Goal: Information Seeking & Learning: Check status

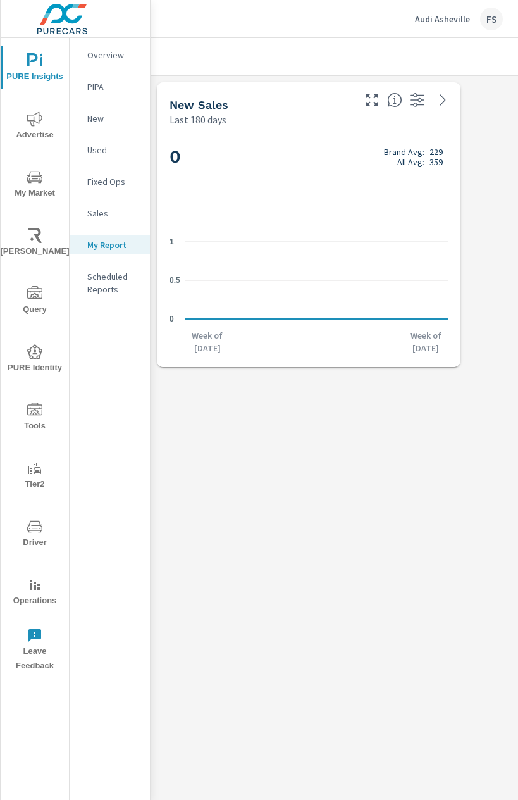
scroll to position [298, 937]
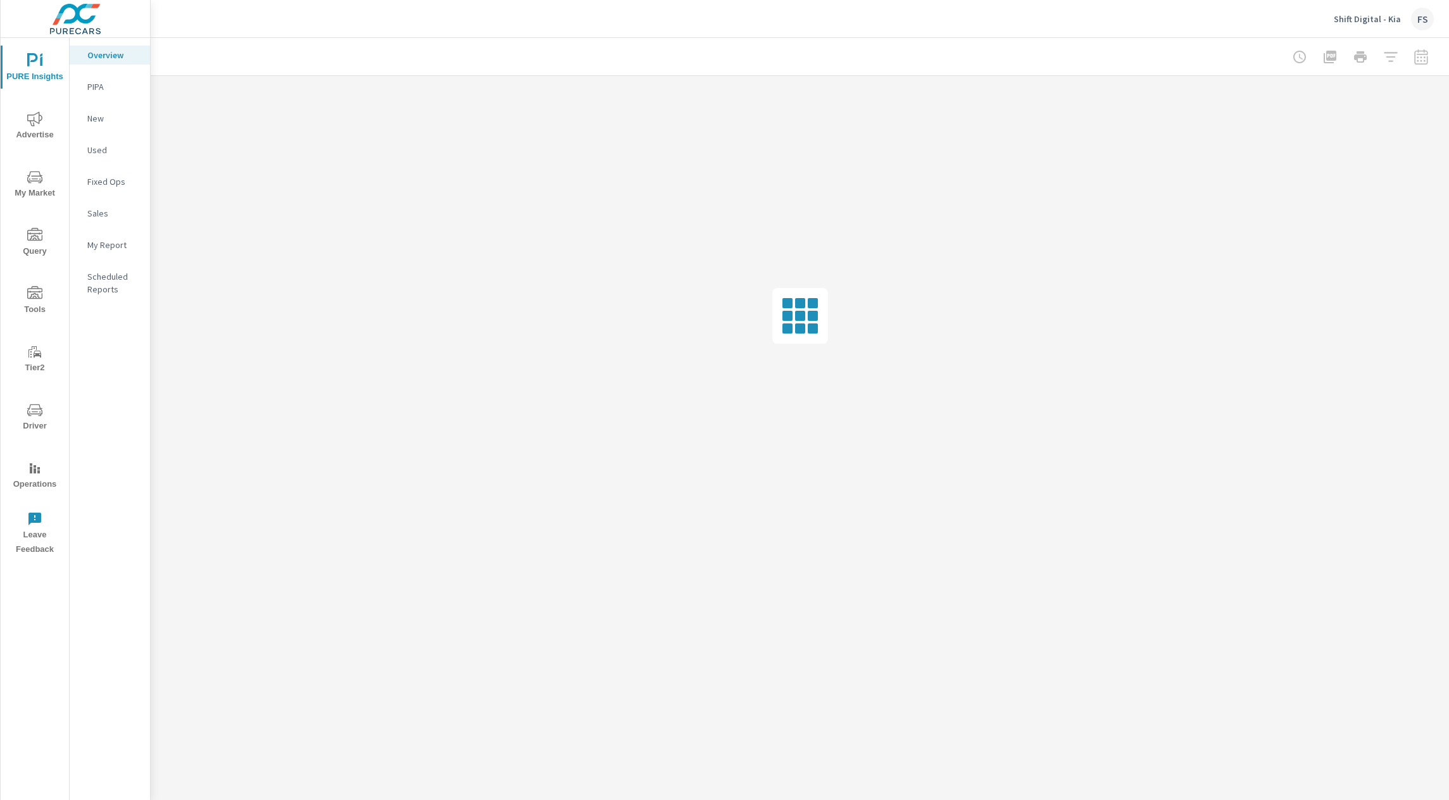
click at [34, 403] on icon "nav menu" at bounding box center [34, 410] width 15 height 15
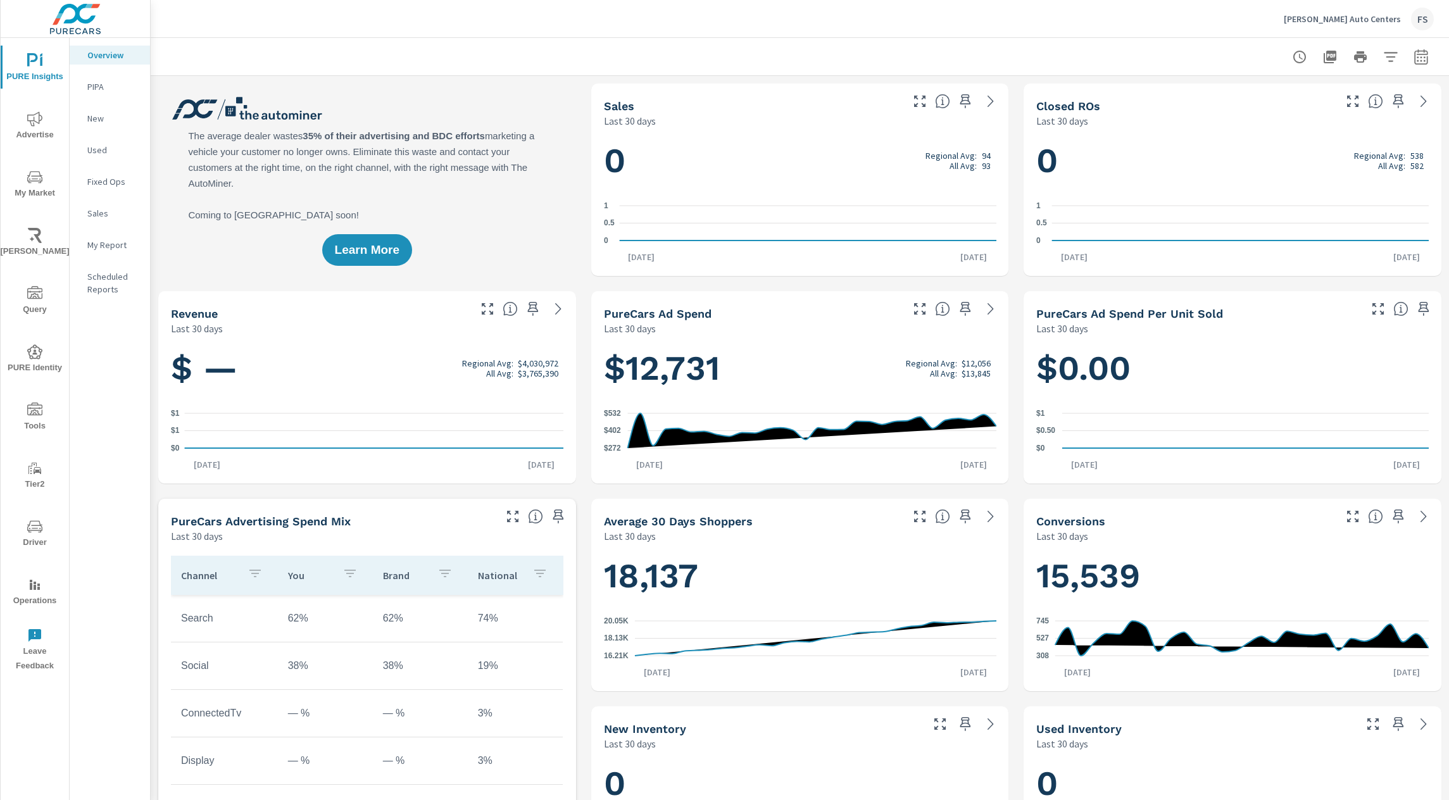
click at [30, 593] on span "Operations" at bounding box center [34, 592] width 61 height 31
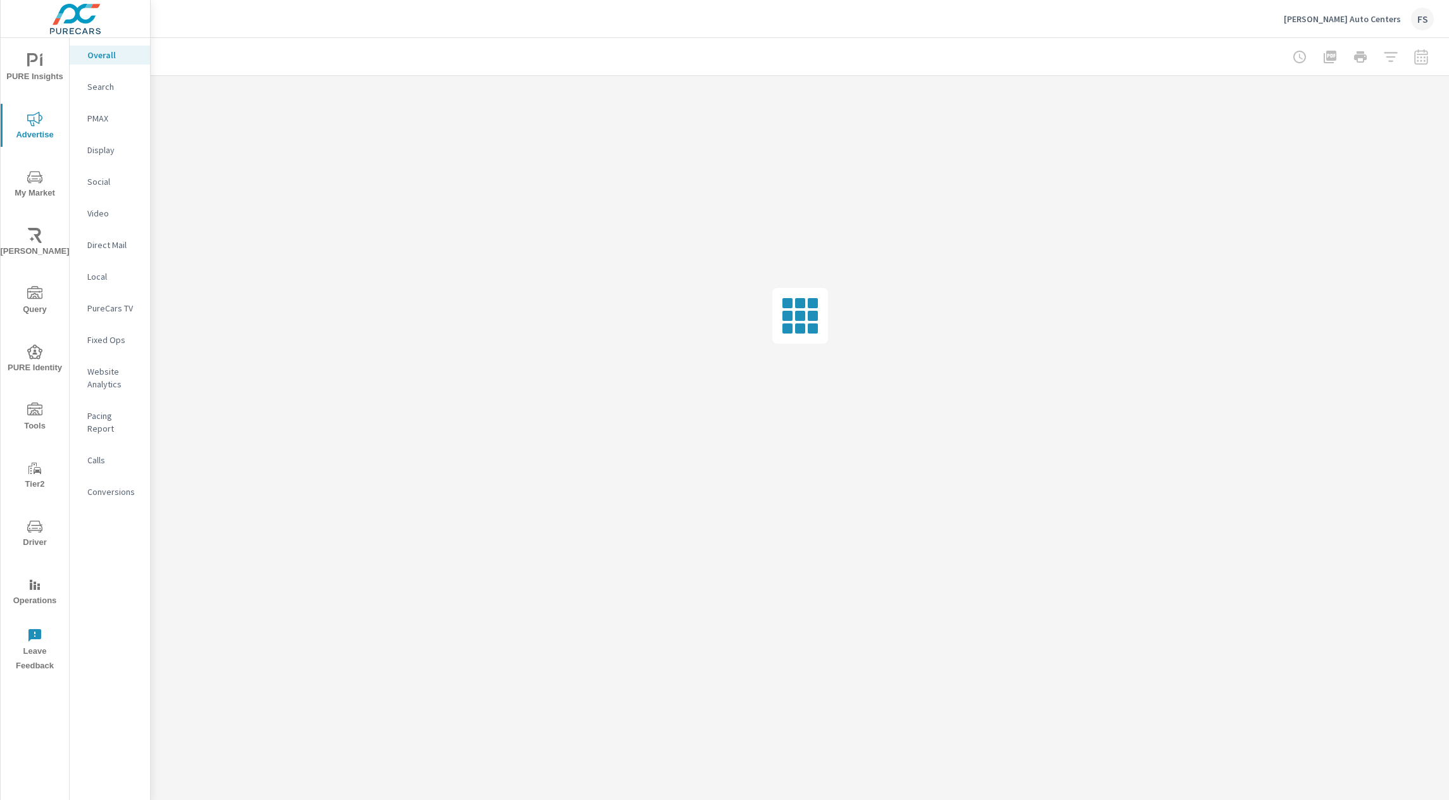
click at [105, 179] on p "Social" at bounding box center [113, 181] width 53 height 13
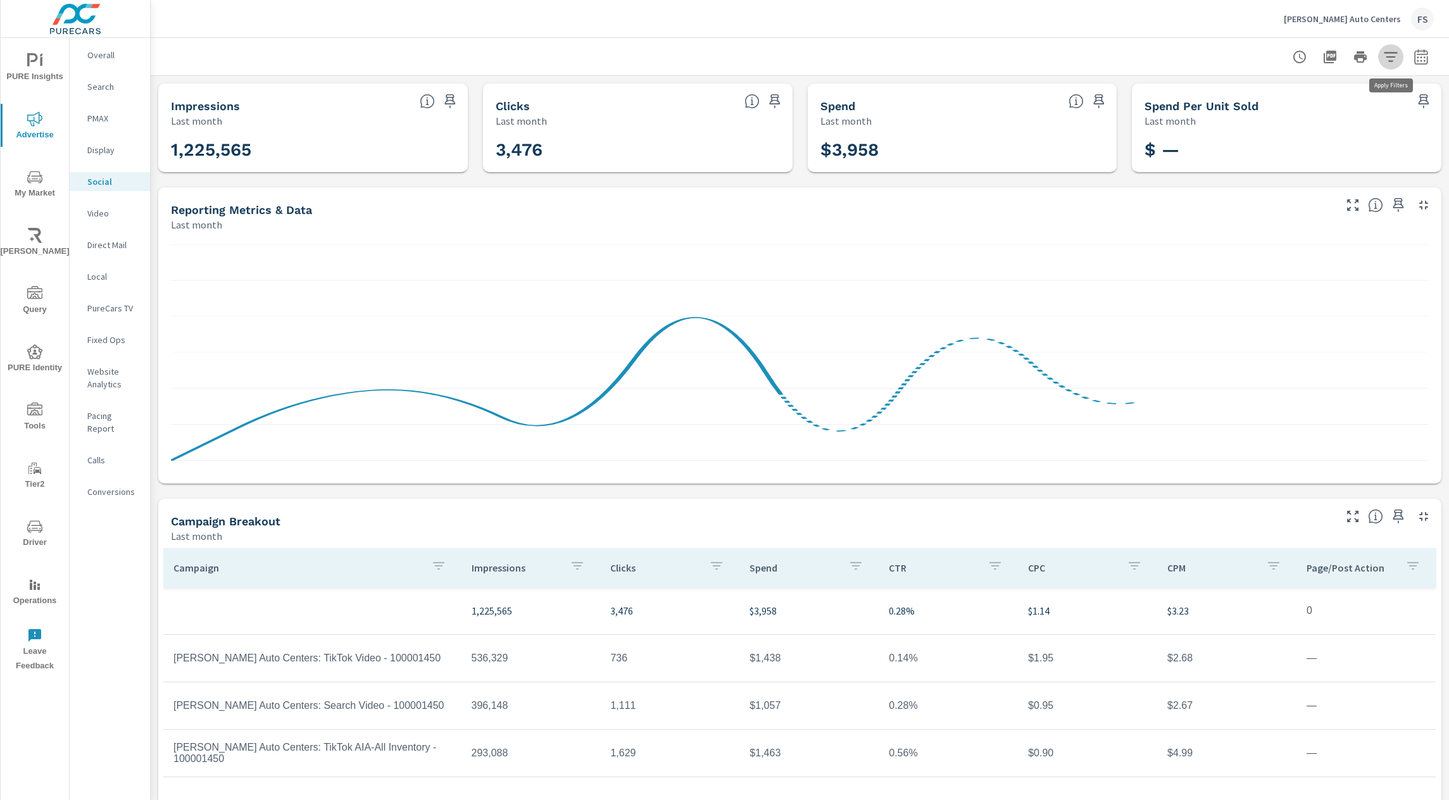
click at [1391, 56] on icon "button" at bounding box center [1390, 56] width 13 height 9
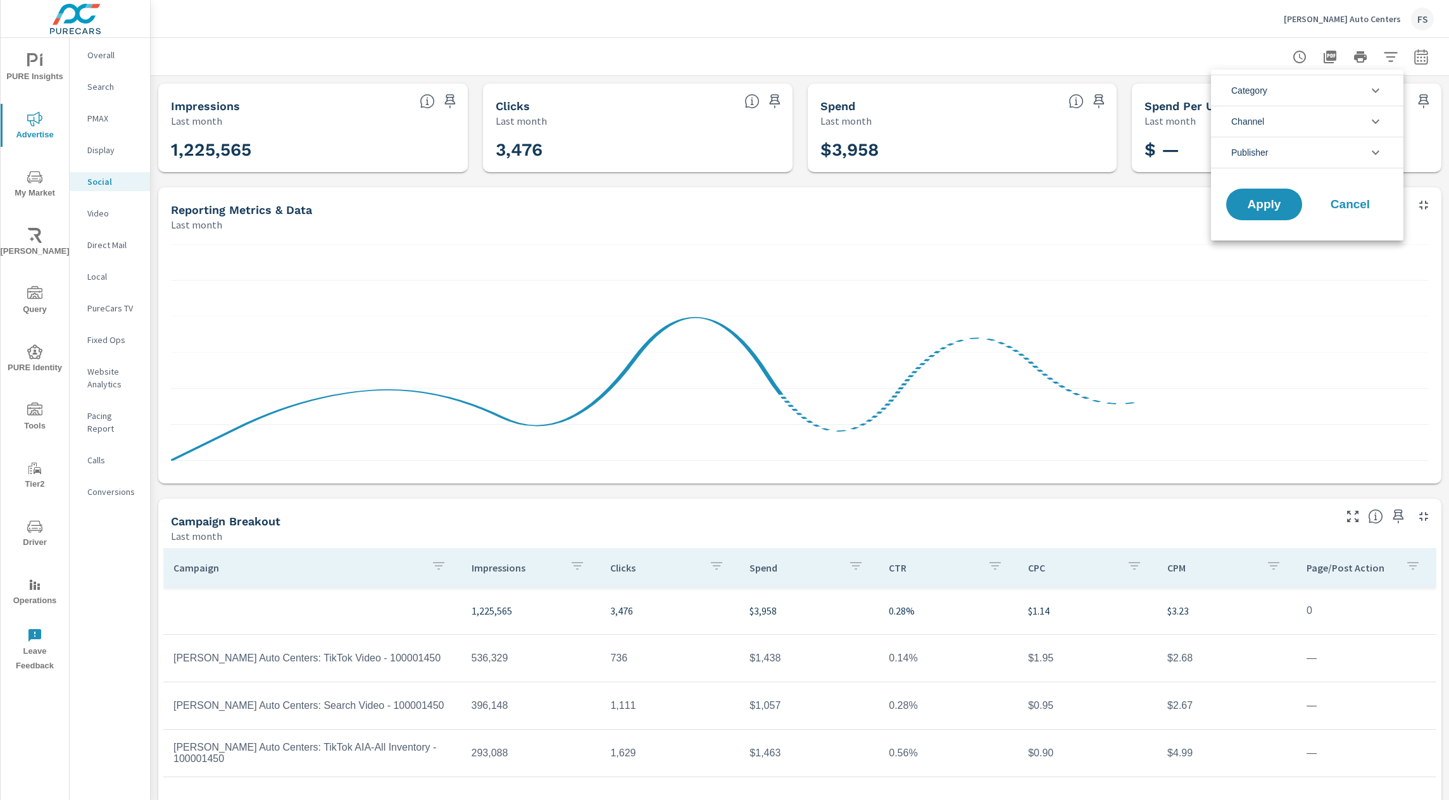
click at [1256, 152] on span "Publisher" at bounding box center [1249, 152] width 37 height 30
click at [1252, 183] on span "TikTok" at bounding box center [1321, 182] width 139 height 15
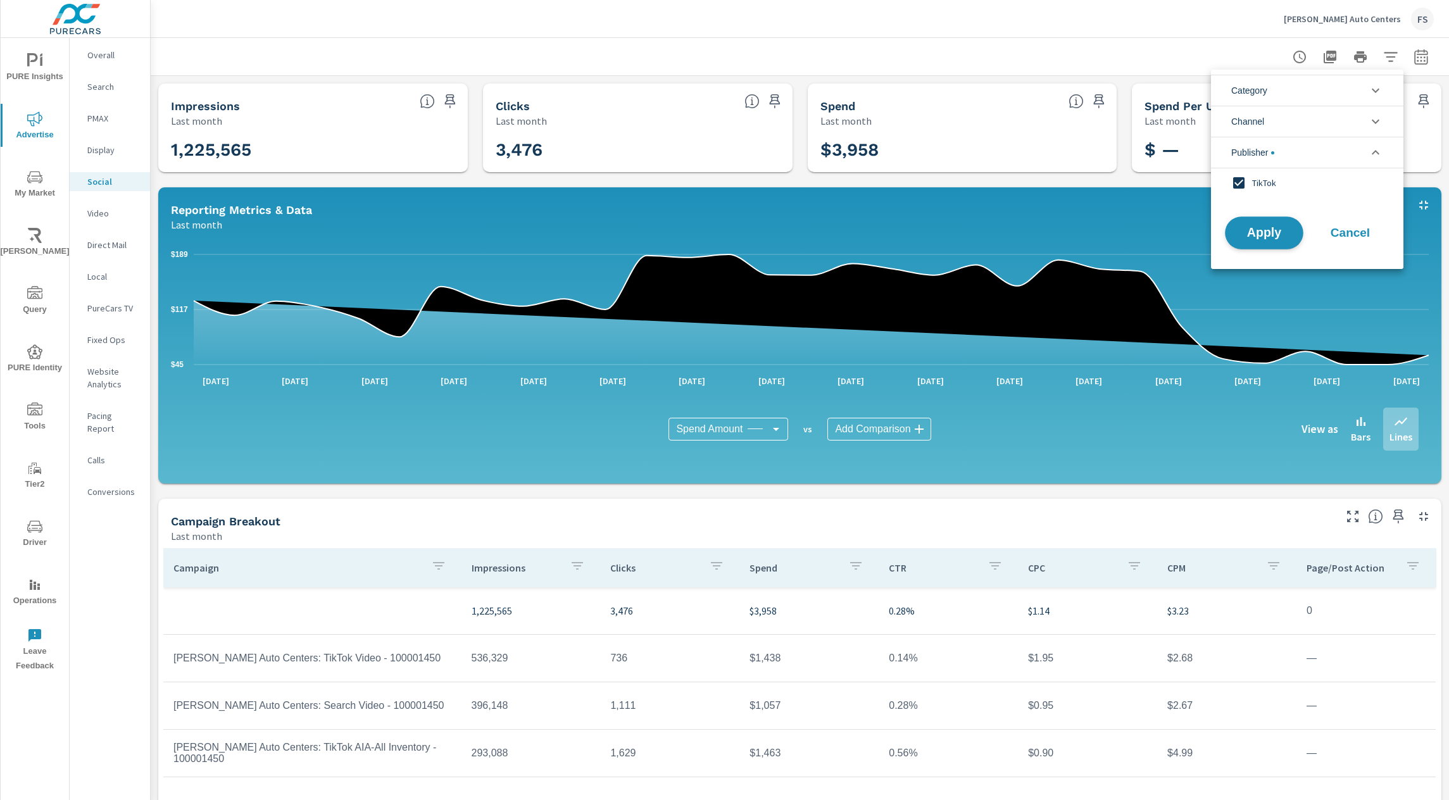
click at [1260, 224] on button "Apply" at bounding box center [1264, 232] width 78 height 33
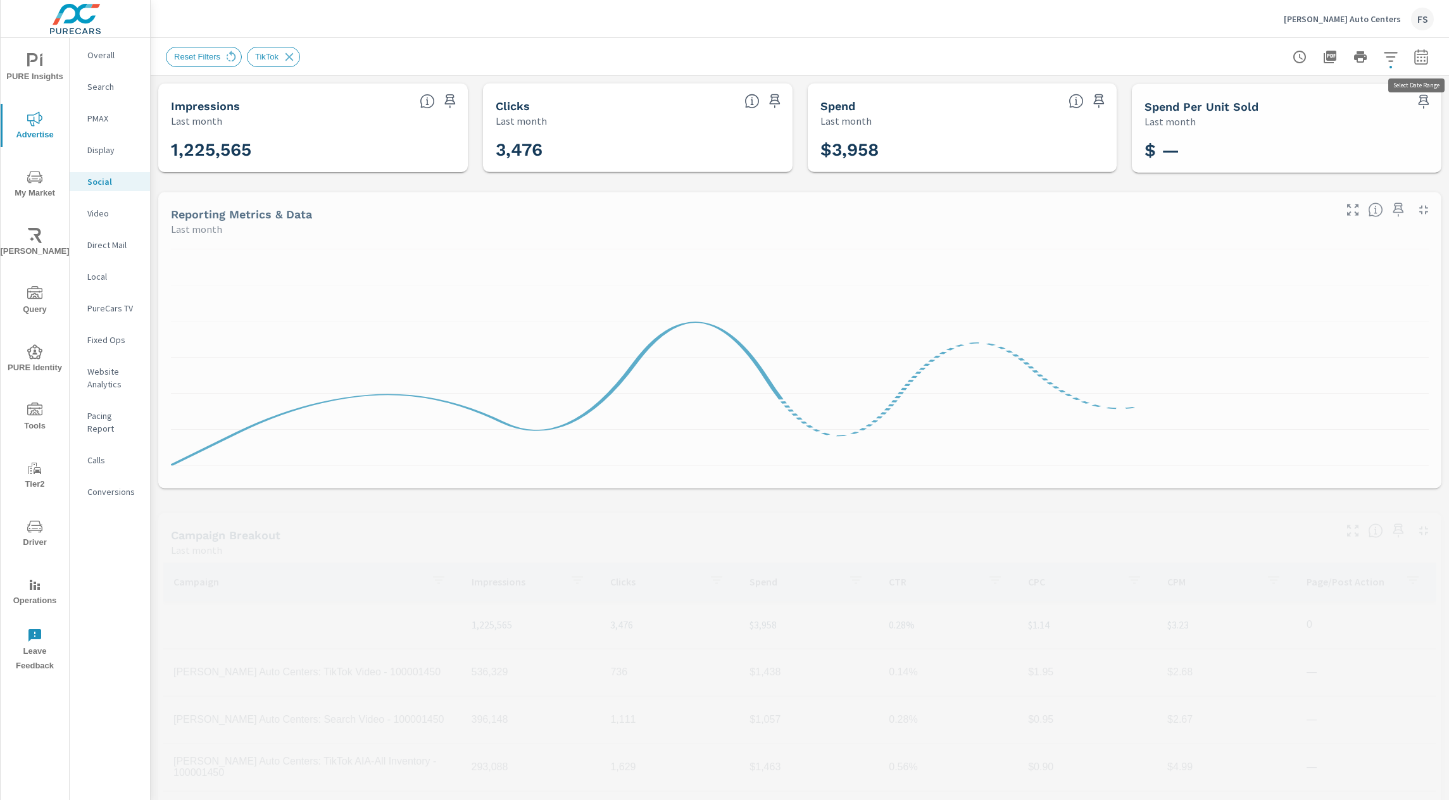
click at [1418, 54] on icon "button" at bounding box center [1420, 56] width 15 height 15
select select "Last month"
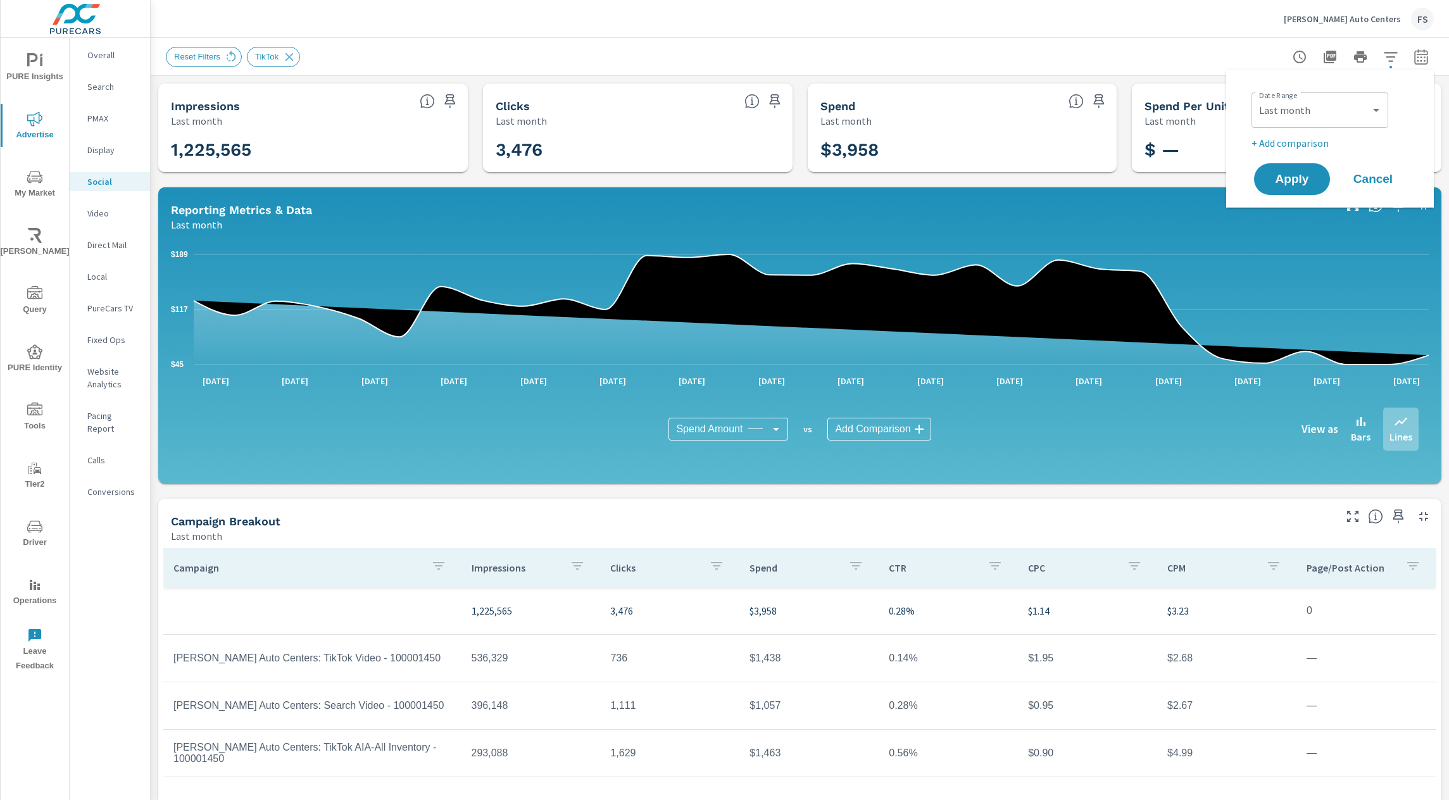
click at [1255, 113] on div "Custom Yesterday Last week Last 7 days Last 14 days Last 30 days Last 45 days L…" at bounding box center [1319, 109] width 137 height 35
click at [1281, 176] on span "Apply" at bounding box center [1292, 179] width 52 height 12
click at [1188, 41] on div "Reset Filters TikTok" at bounding box center [800, 56] width 1268 height 37
click at [856, 524] on div "Campaign Breakout" at bounding box center [752, 521] width 1162 height 15
click at [649, 522] on div "Campaign Breakout" at bounding box center [752, 521] width 1162 height 15
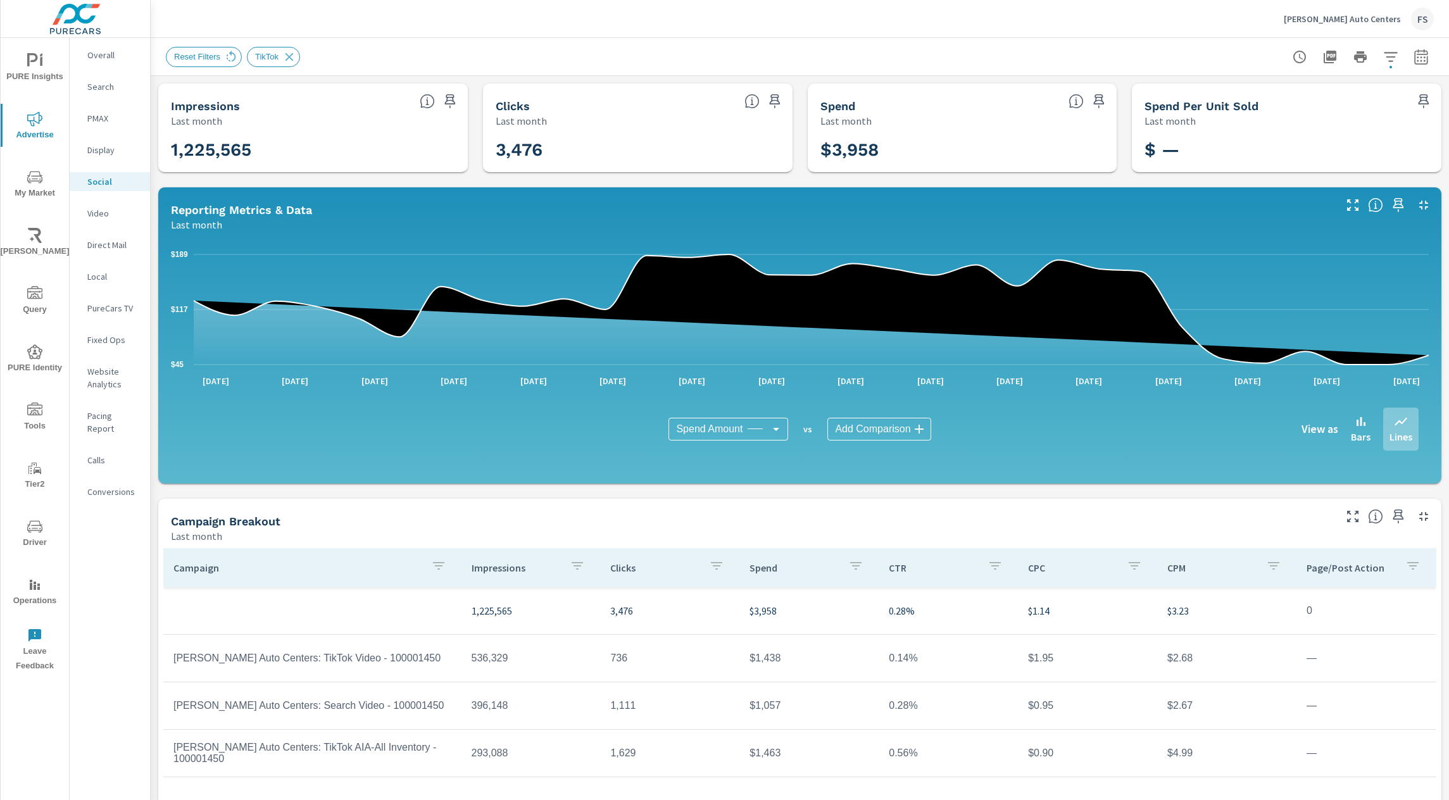
click at [649, 522] on div "Campaign Breakout" at bounding box center [752, 521] width 1162 height 15
click at [767, 515] on div "Campaign Breakout" at bounding box center [752, 521] width 1162 height 15
click at [768, 508] on div "Campaign Breakout Last month" at bounding box center [747, 521] width 1179 height 45
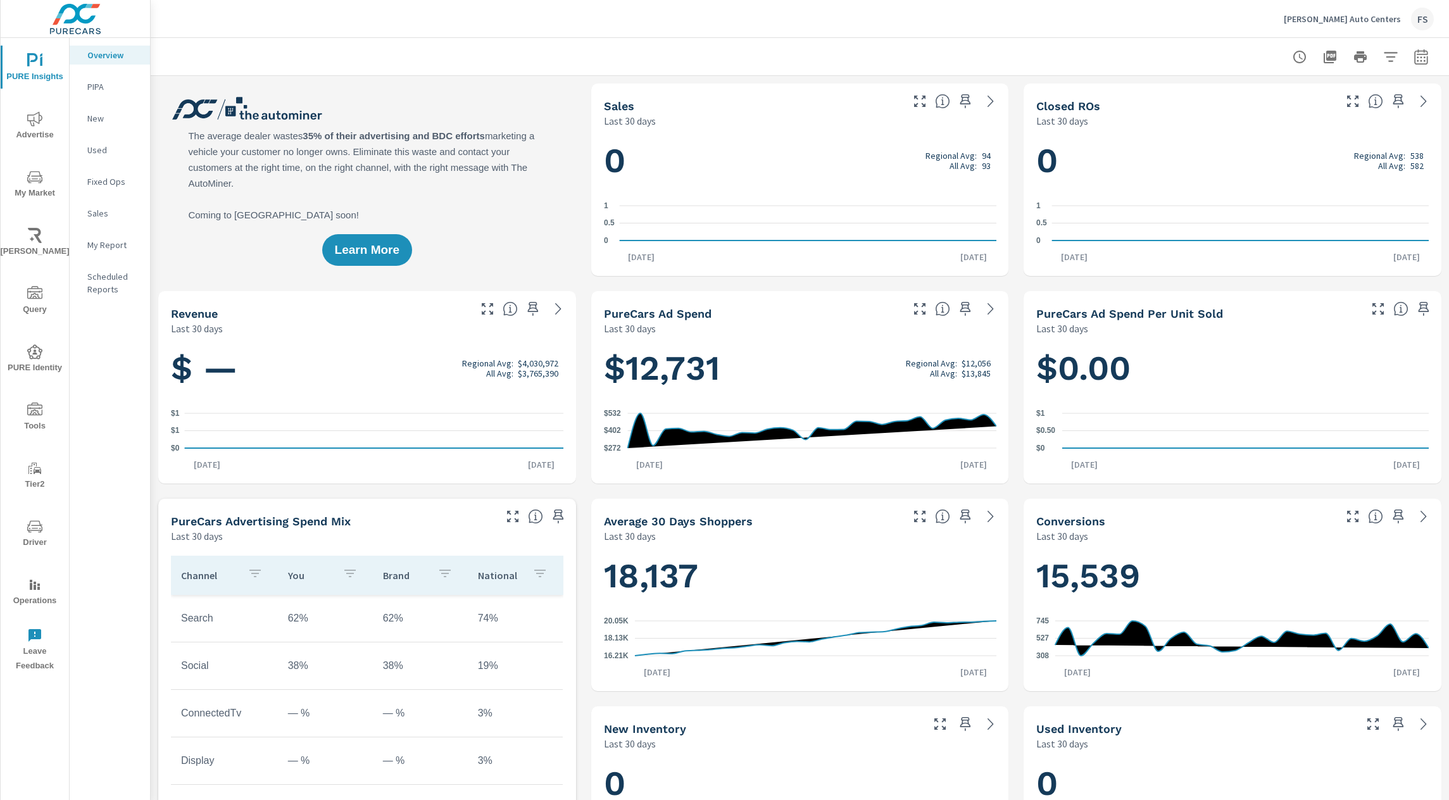
click at [40, 123] on icon "nav menu" at bounding box center [34, 118] width 15 height 15
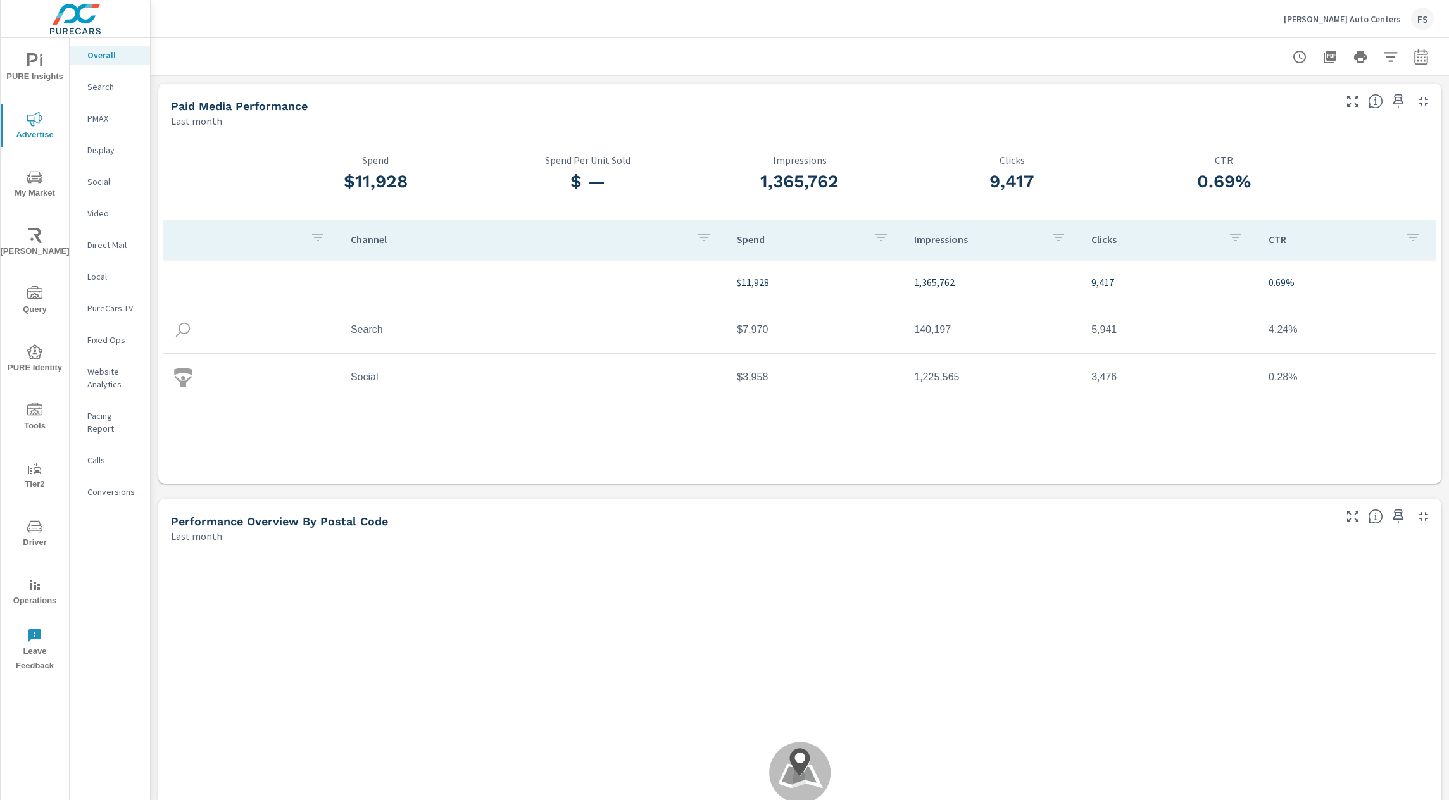
click at [467, 63] on div at bounding box center [800, 56] width 1268 height 37
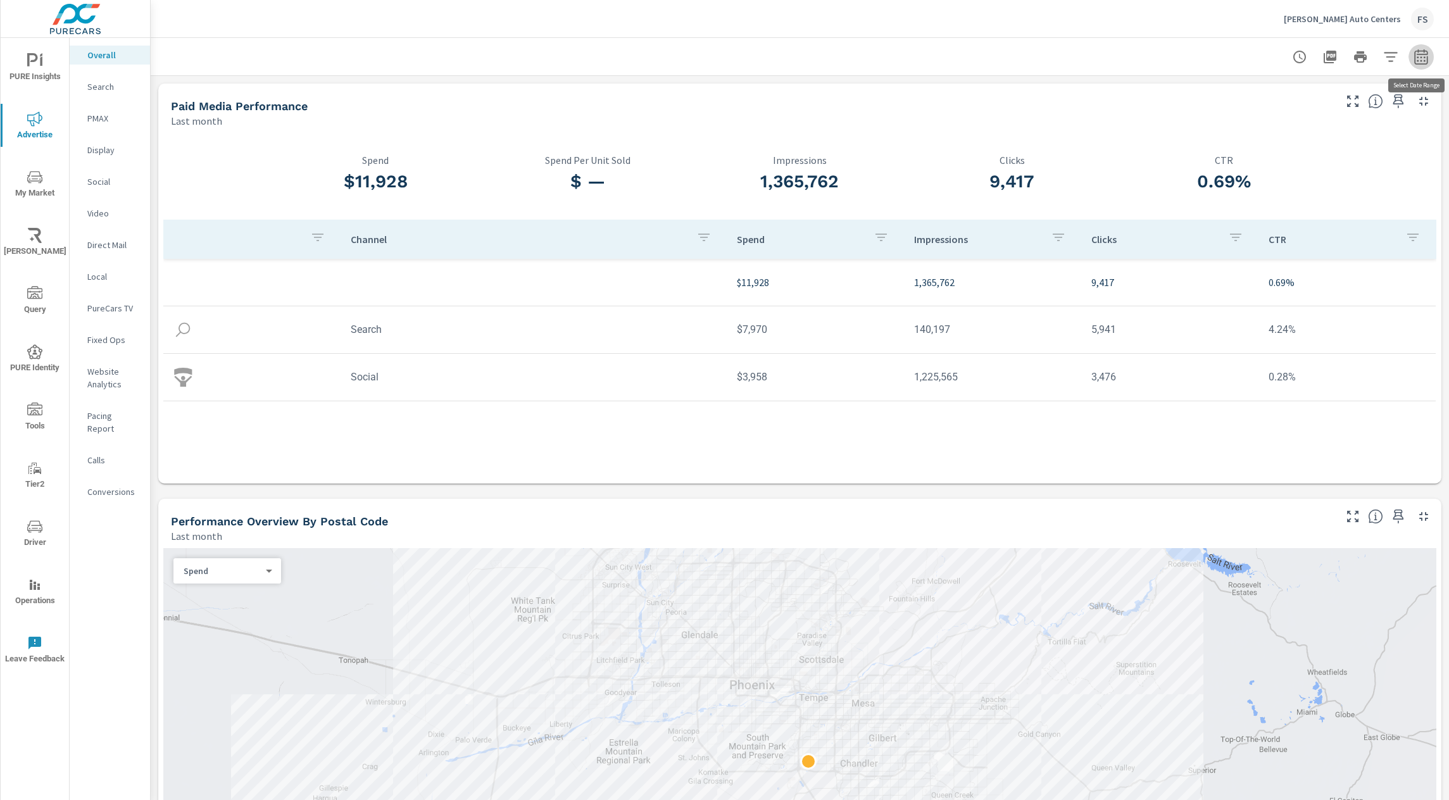
click at [1420, 58] on icon "button" at bounding box center [1420, 56] width 15 height 15
click at [1339, 104] on select "Custom [DATE] Last week Last 7 days Last 14 days Last 30 days Last 45 days Last…" at bounding box center [1319, 109] width 127 height 25
click at [1303, 106] on select "Custom [DATE] Last week Last 7 days Last 14 days Last 30 days Last 45 days Last…" at bounding box center [1319, 109] width 127 height 25
click at [1256, 97] on select "Custom [DATE] Last week Last 7 days Last 14 days Last 30 days Last 45 days Last…" at bounding box center [1319, 109] width 127 height 25
select select "custom"
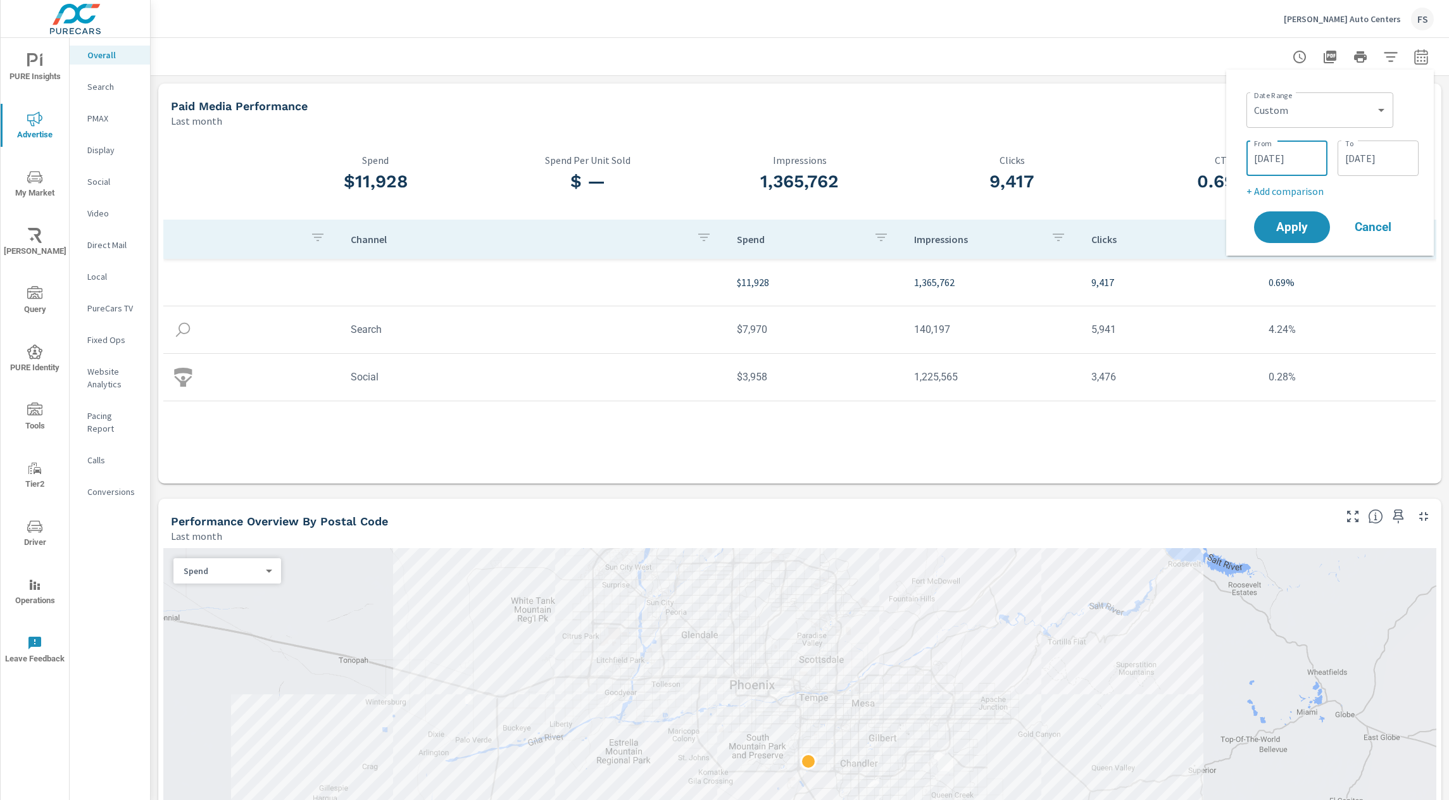
click at [1302, 163] on input "[DATE]" at bounding box center [1286, 158] width 71 height 25
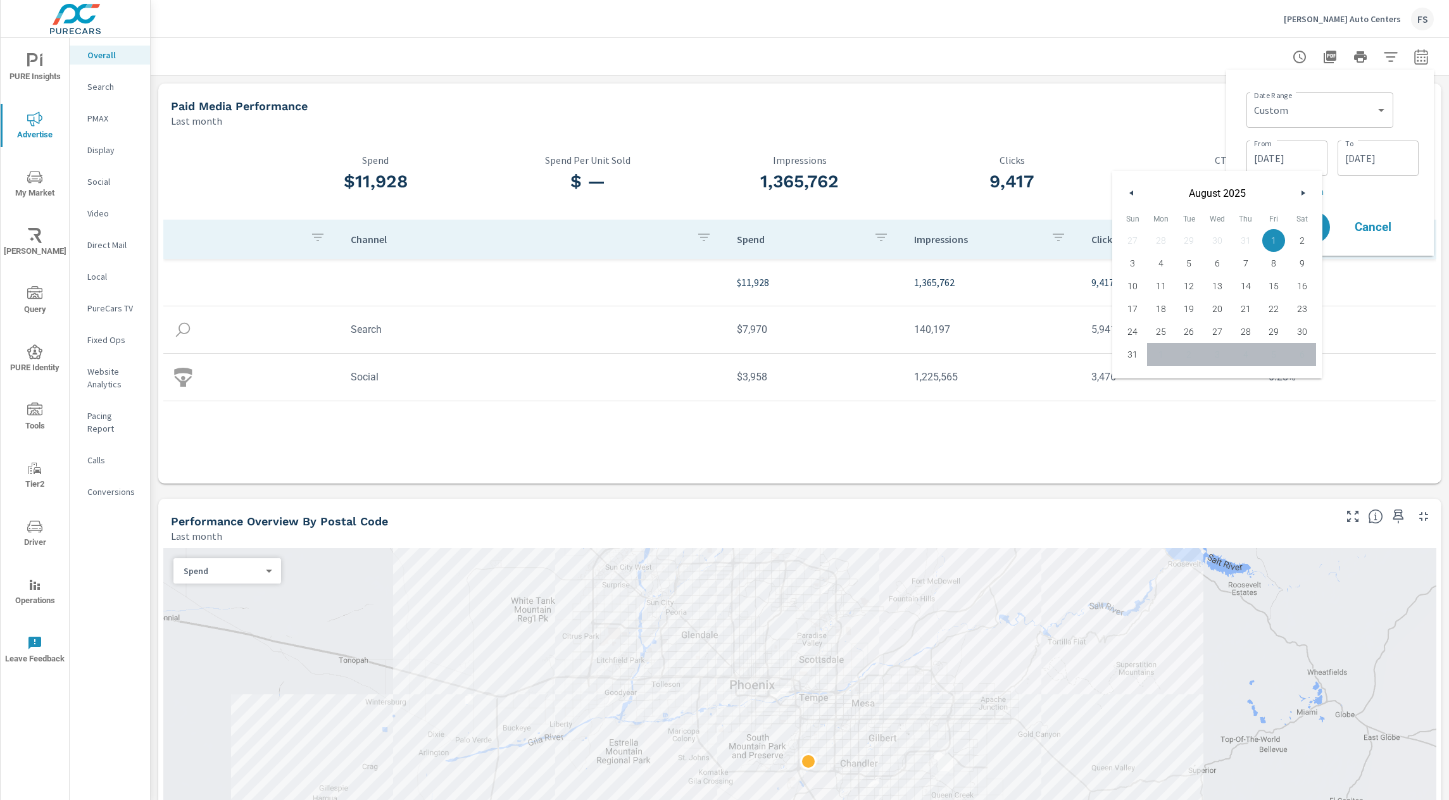
click at [1124, 191] on button "button" at bounding box center [1131, 192] width 15 height 15
click at [1127, 191] on icon "button" at bounding box center [1130, 193] width 6 height 5
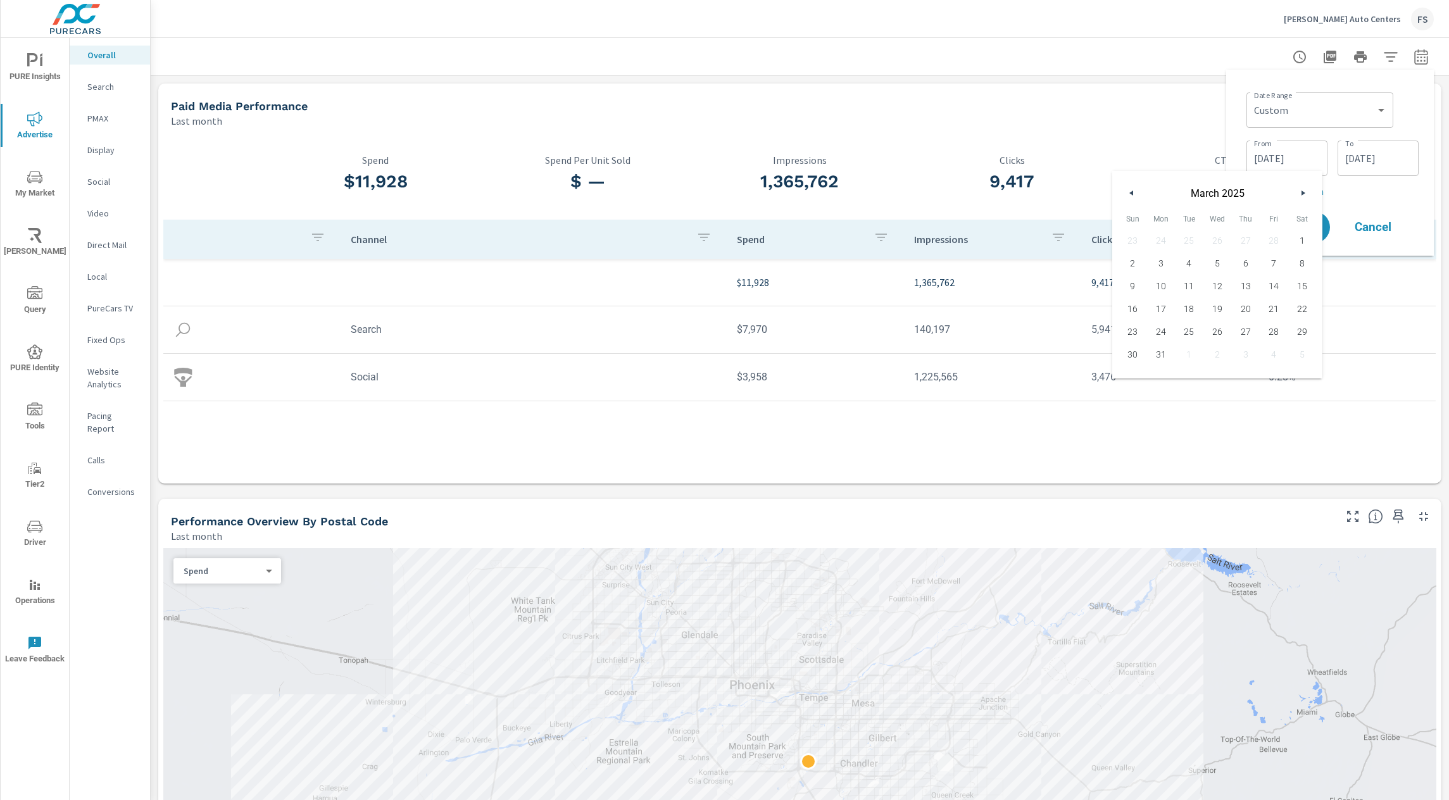
click at [1127, 191] on icon "button" at bounding box center [1130, 193] width 6 height 5
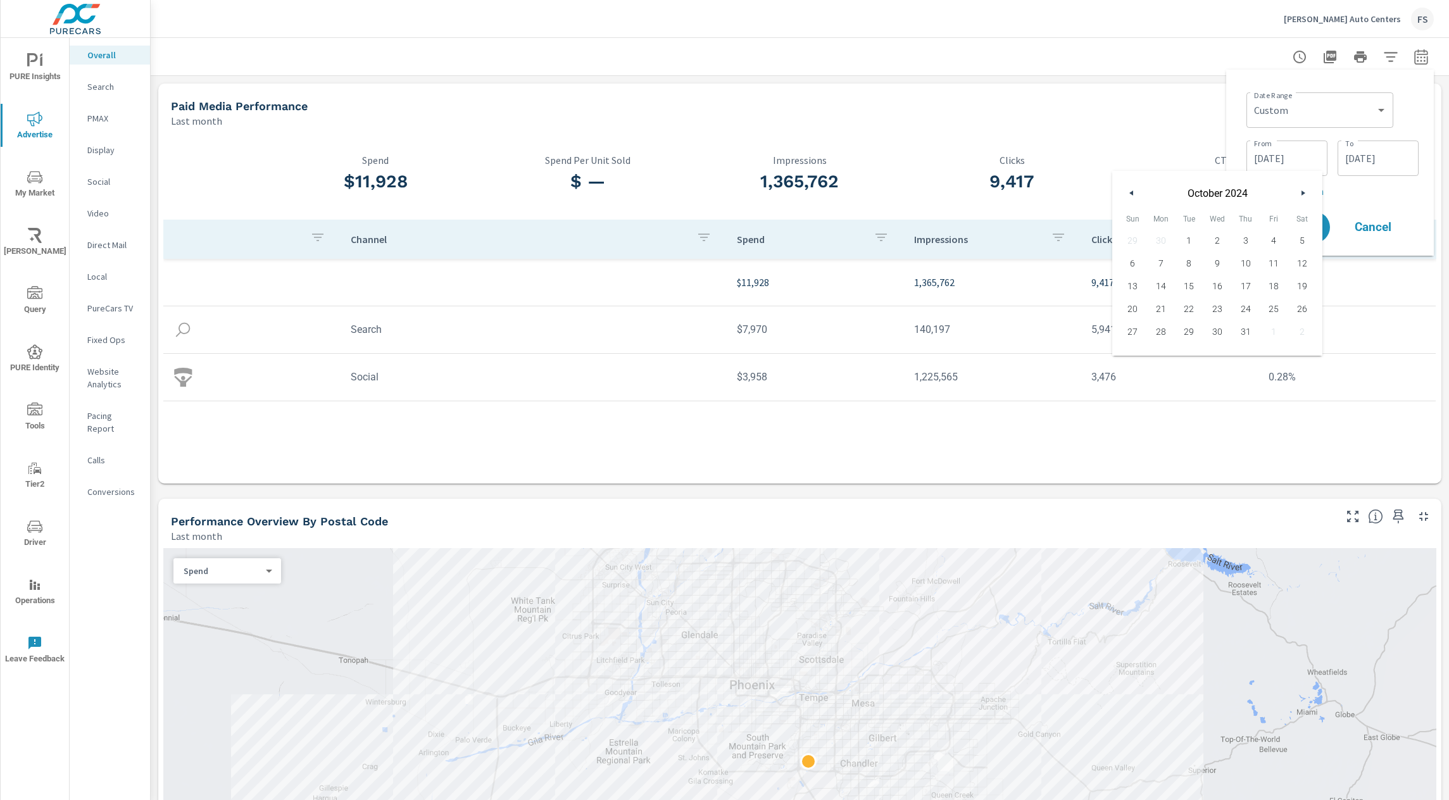
click at [1127, 191] on icon "button" at bounding box center [1130, 193] width 6 height 5
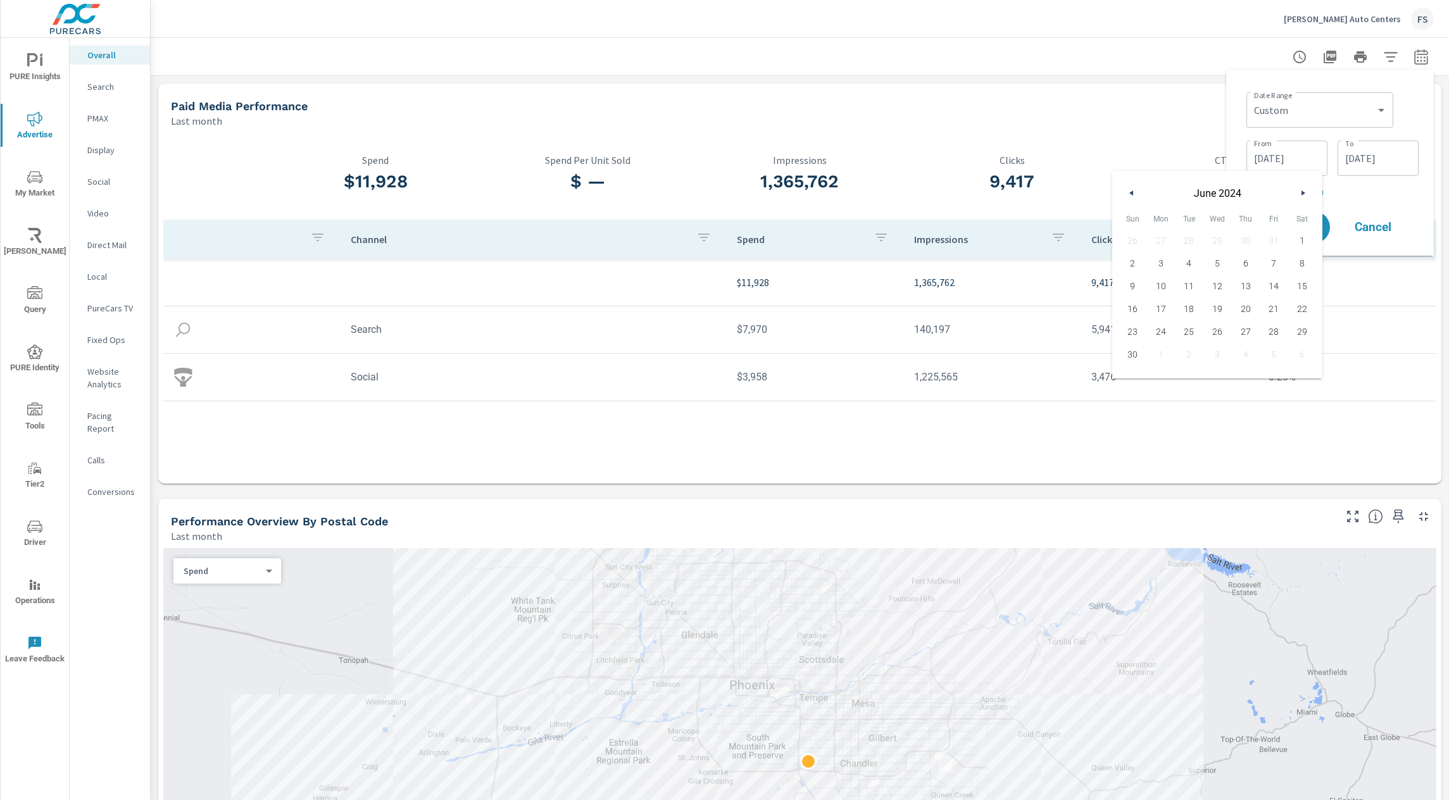
click at [1127, 191] on icon "button" at bounding box center [1130, 193] width 6 height 5
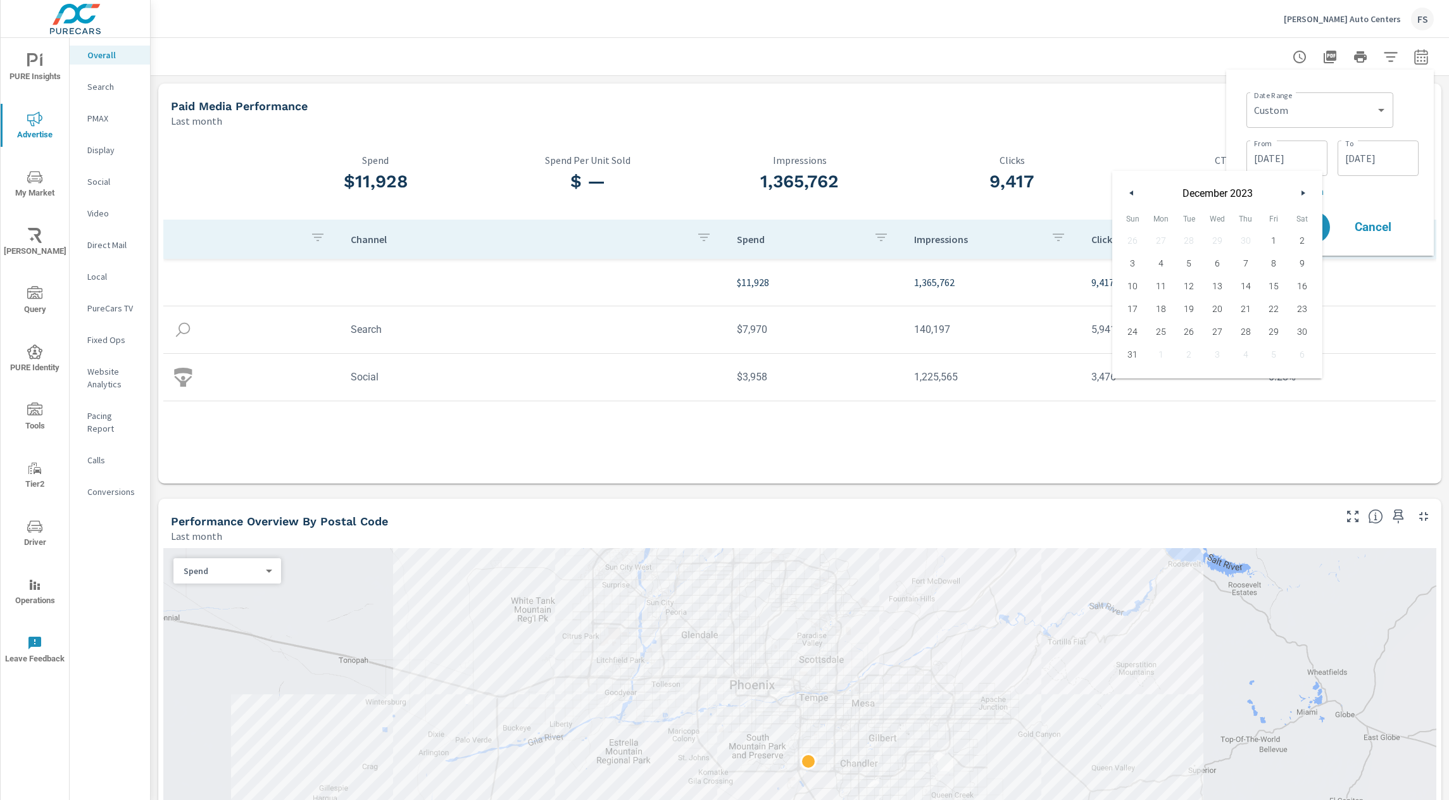
click at [1136, 183] on div "[DATE]" at bounding box center [1217, 190] width 210 height 38
click at [1129, 191] on icon "button" at bounding box center [1130, 193] width 6 height 5
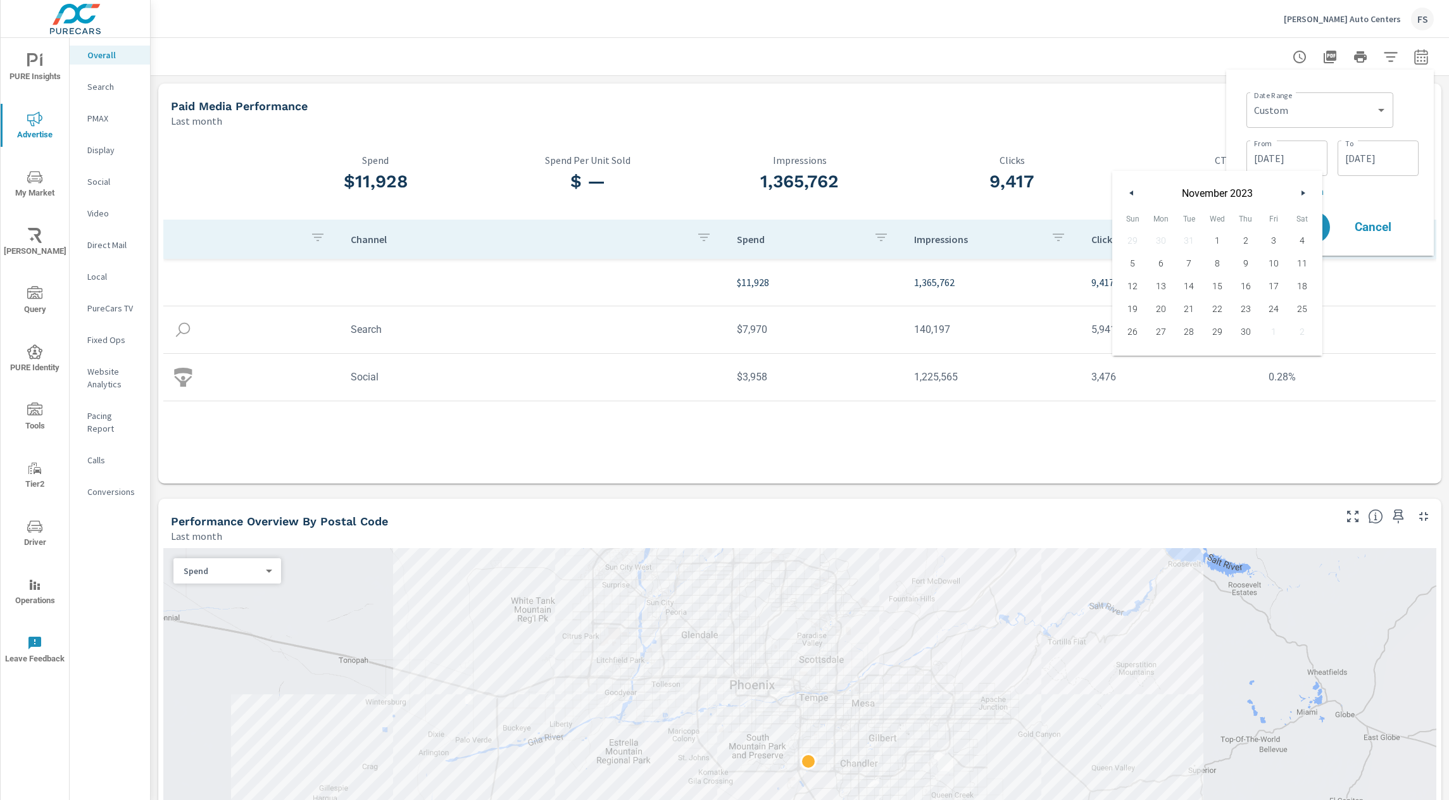
click at [1129, 191] on icon "button" at bounding box center [1130, 193] width 6 height 5
click at [1129, 192] on icon "button" at bounding box center [1130, 193] width 6 height 5
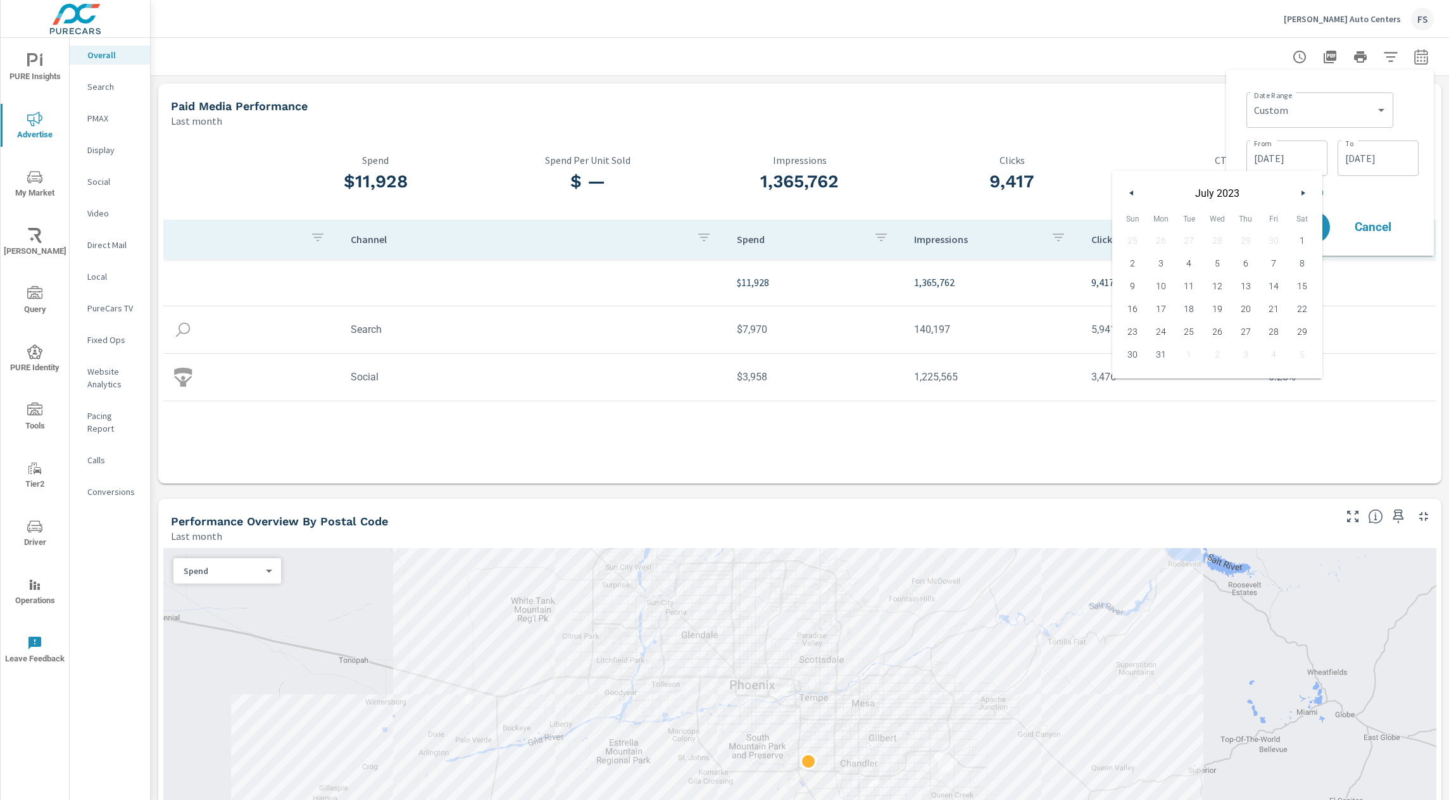
click at [1129, 192] on icon "button" at bounding box center [1130, 193] width 6 height 5
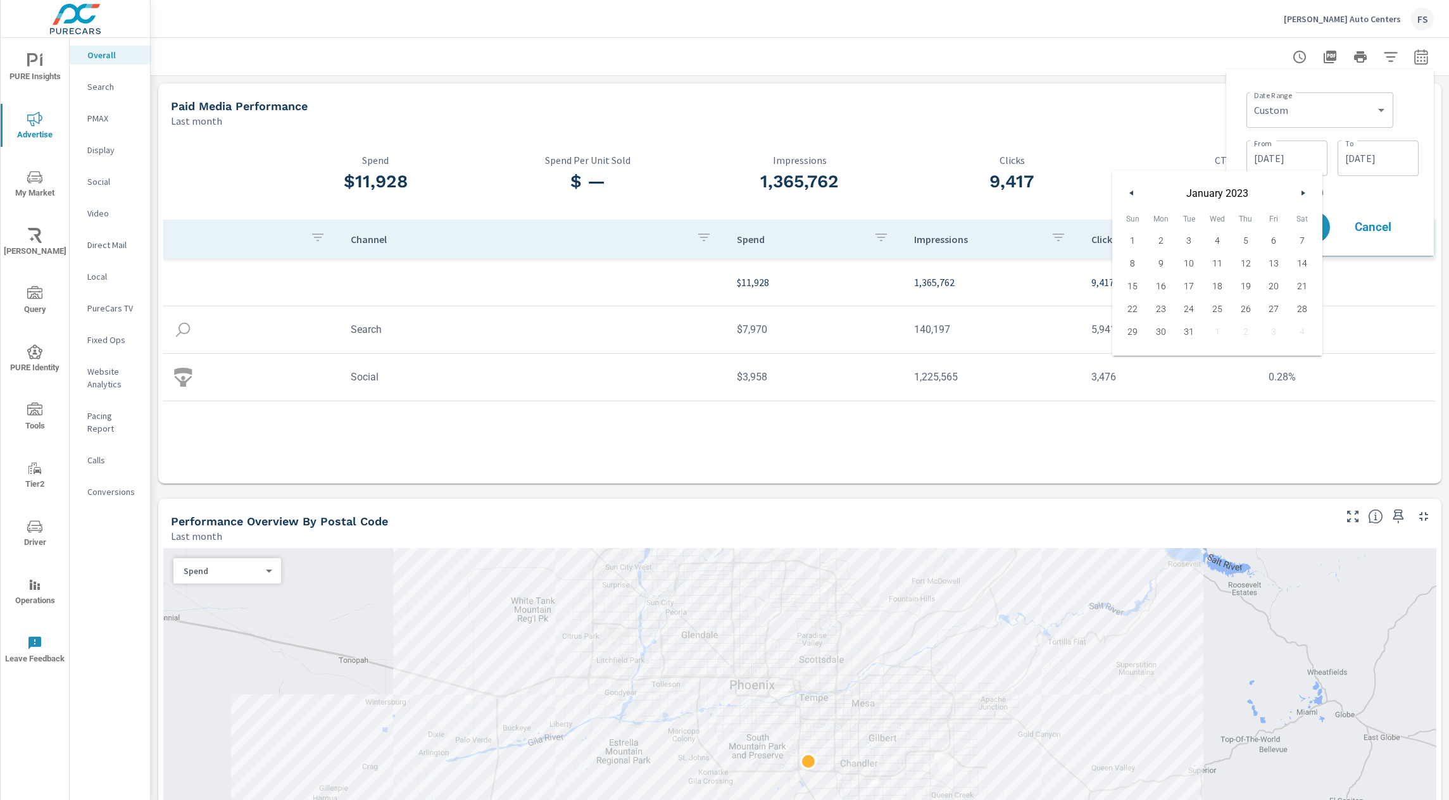
click at [1129, 192] on icon "button" at bounding box center [1130, 193] width 6 height 5
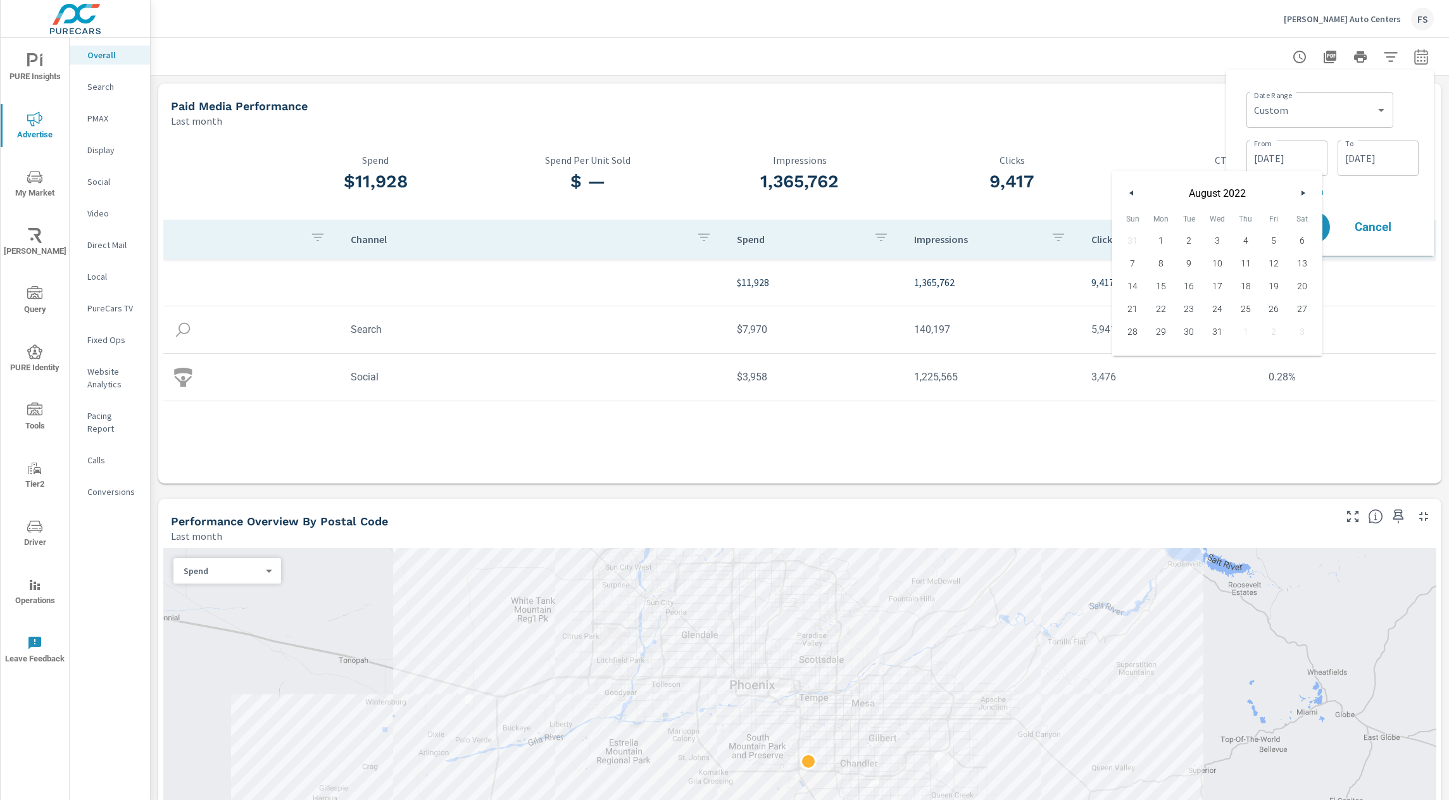
click at [1129, 194] on icon "button" at bounding box center [1130, 193] width 6 height 5
click at [1127, 199] on button "button" at bounding box center [1131, 192] width 15 height 15
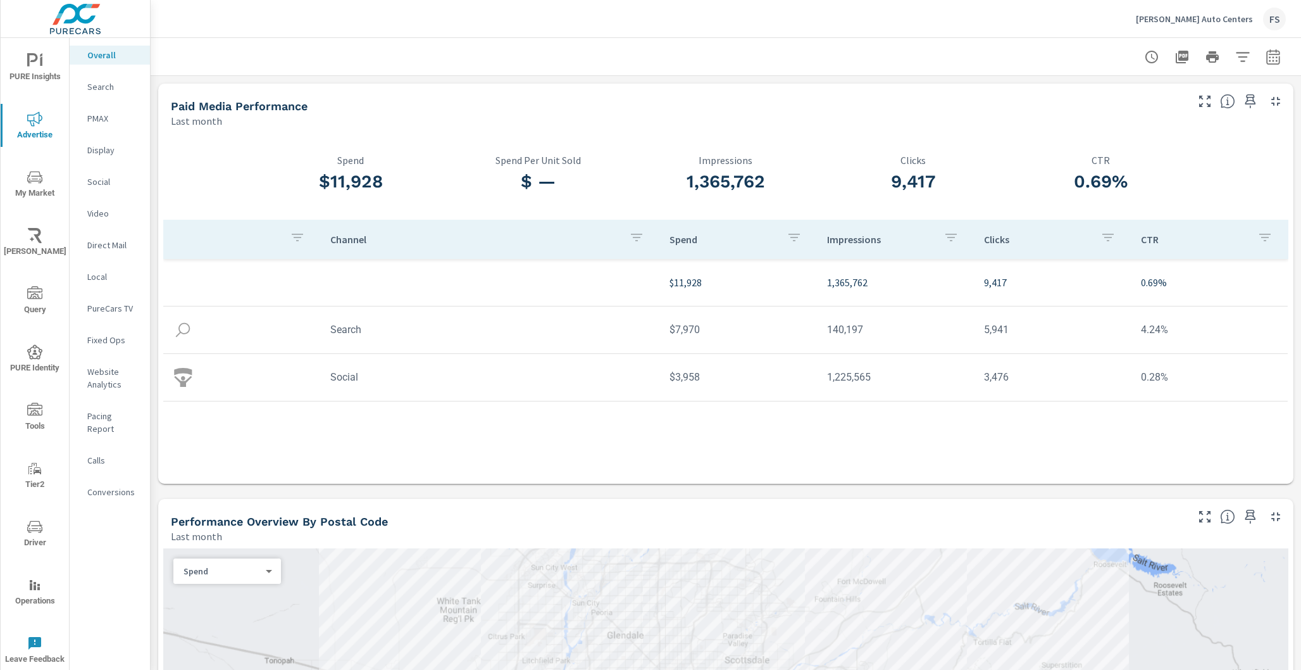
click at [603, 70] on div at bounding box center [726, 56] width 1120 height 37
click at [386, 60] on div at bounding box center [726, 56] width 1120 height 37
